Goal: Information Seeking & Learning: Learn about a topic

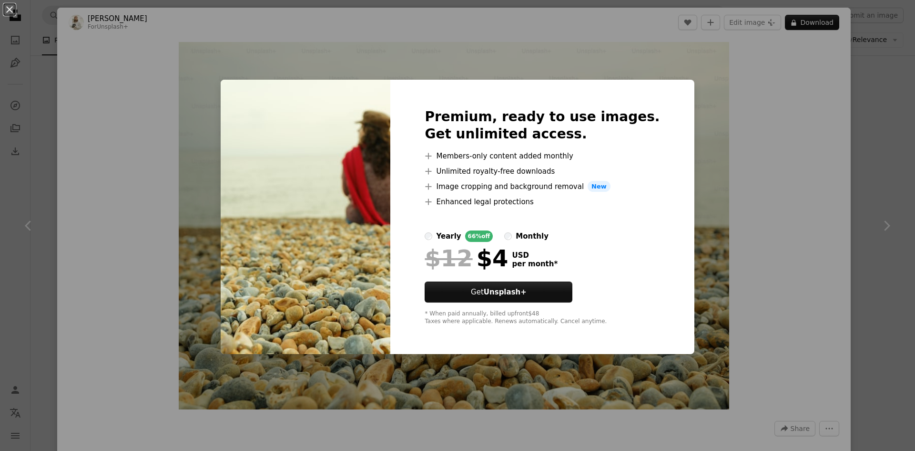
click at [746, 28] on div "An X shape Premium, ready to use images. Get unlimited access. A plus sign Memb…" at bounding box center [457, 225] width 915 height 451
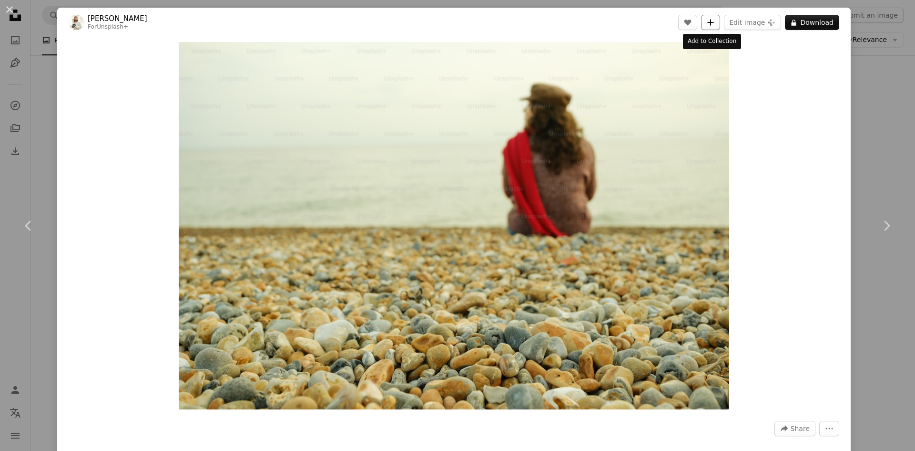
click at [707, 21] on icon "A plus sign" at bounding box center [711, 23] width 8 height 8
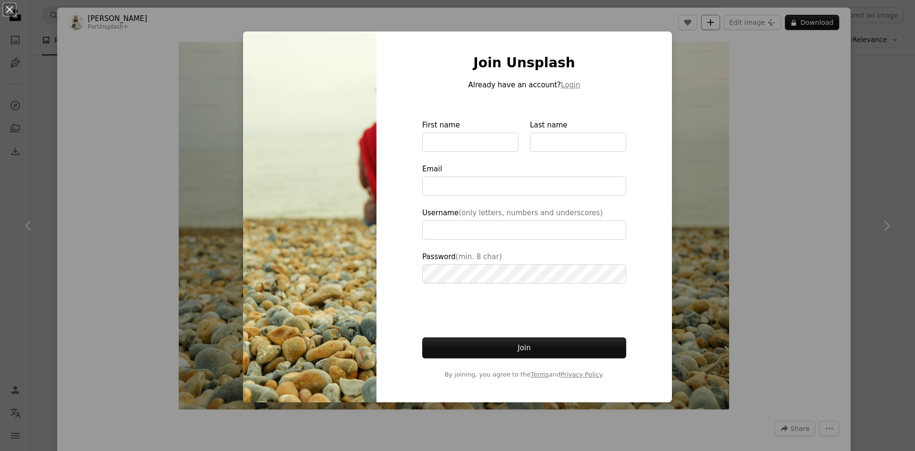
click at [709, 21] on div "An X shape Join Unsplash Already have an account? Login First name Last name Em…" at bounding box center [457, 225] width 915 height 451
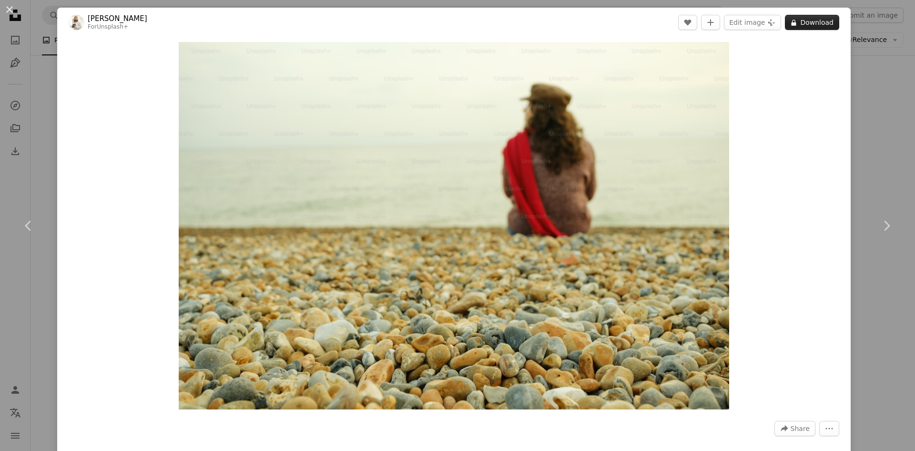
click at [815, 28] on button "A lock Download" at bounding box center [812, 22] width 54 height 15
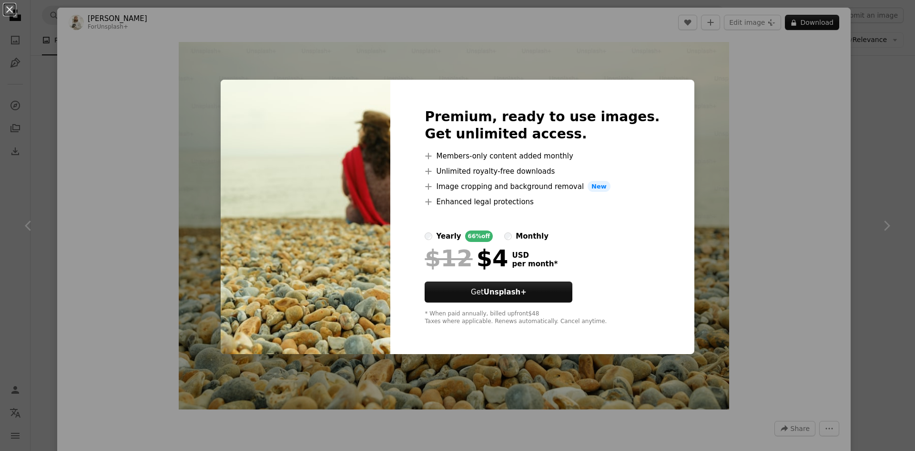
click at [846, 145] on div "An X shape Premium, ready to use images. Get unlimited access. A plus sign Memb…" at bounding box center [457, 225] width 915 height 451
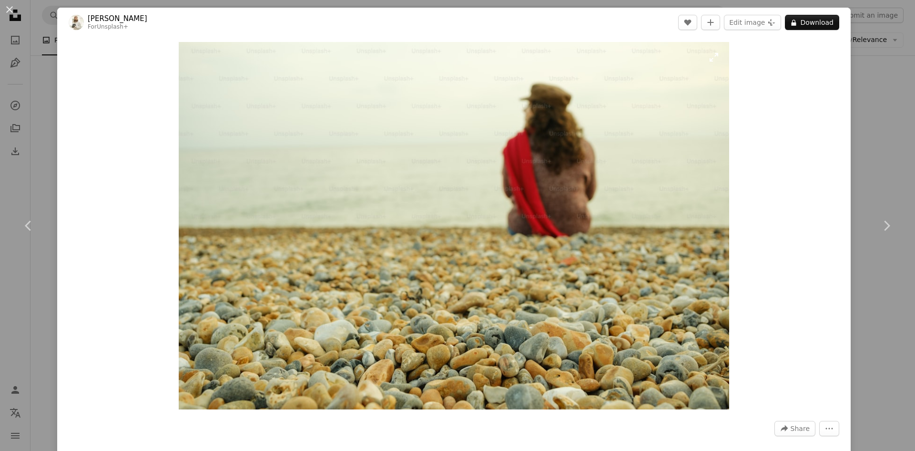
click at [410, 170] on img "Zoom in on this image" at bounding box center [454, 225] width 551 height 367
click at [410, 166] on img "Zoom in on this image" at bounding box center [454, 225] width 551 height 367
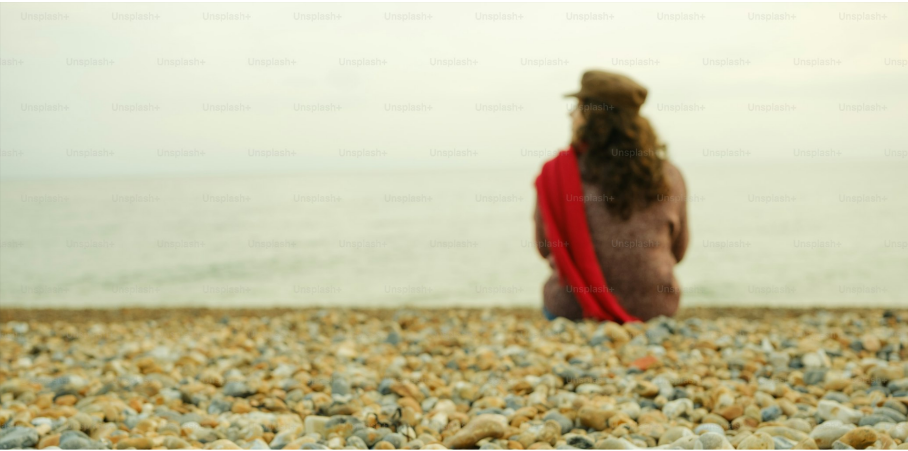
scroll to position [75, 0]
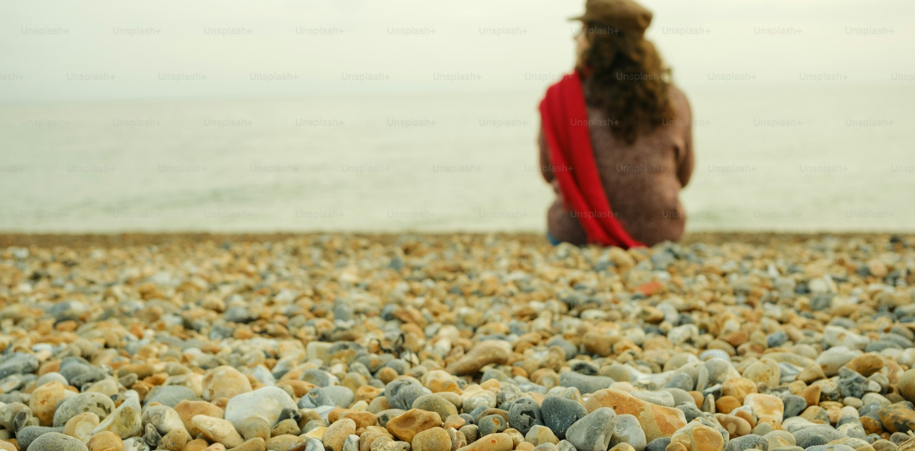
click at [406, 161] on img "Zoom out on this image" at bounding box center [458, 229] width 916 height 611
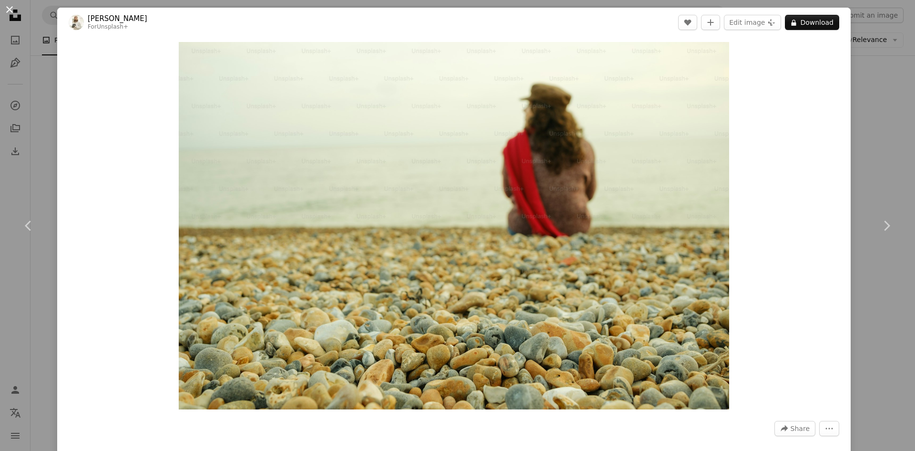
click at [8, 4] on button "An X shape" at bounding box center [9, 9] width 11 height 11
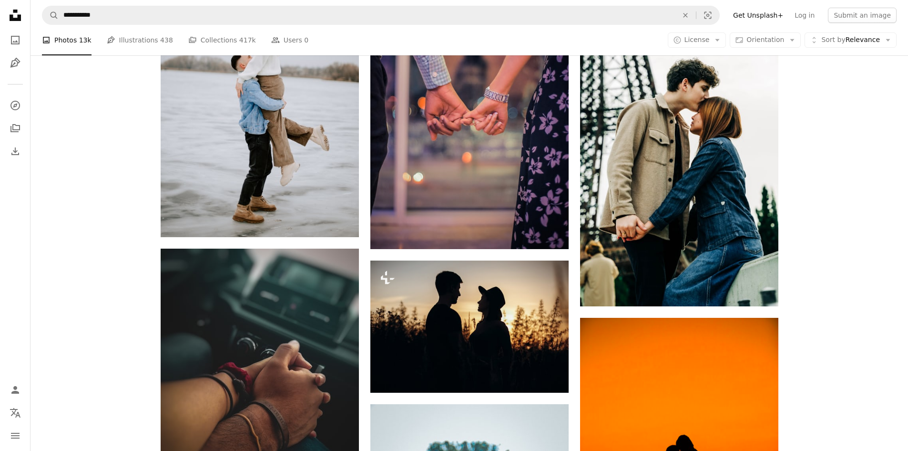
scroll to position [763, 0]
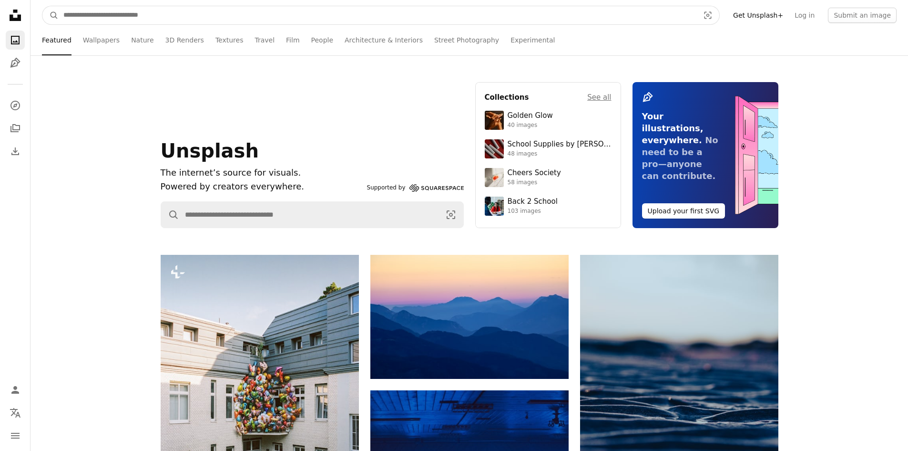
click at [145, 16] on input "Find visuals sitewide" at bounding box center [378, 15] width 638 height 18
type input "*******"
click button "A magnifying glass" at bounding box center [50, 15] width 16 height 18
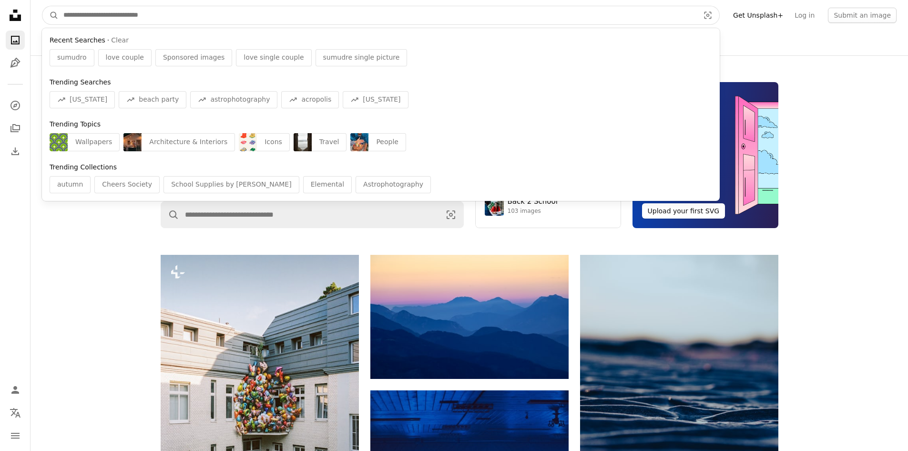
click at [165, 11] on input "Find visuals sitewide" at bounding box center [378, 15] width 638 height 18
